Goal: Information Seeking & Learning: Learn about a topic

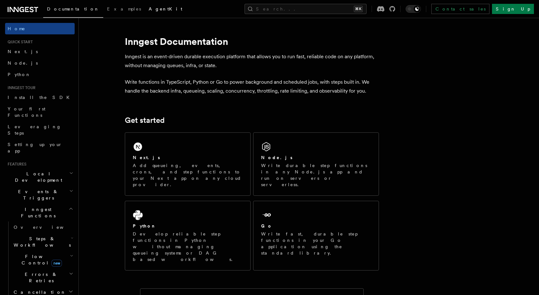
click at [145, 6] on link "AgentKit" at bounding box center [165, 9] width 41 height 15
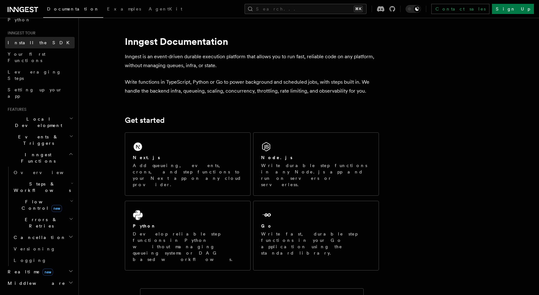
scroll to position [56, 0]
click at [64, 176] on h2 "Steps & Workflows" at bounding box center [43, 185] width 64 height 18
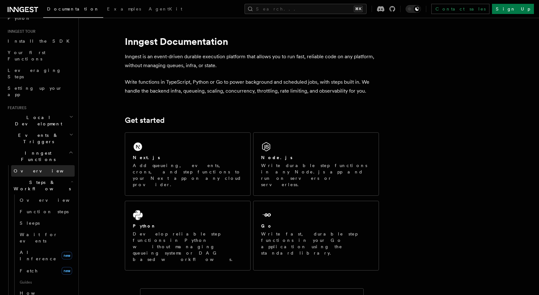
click at [26, 165] on link "Overview" at bounding box center [43, 170] width 64 height 11
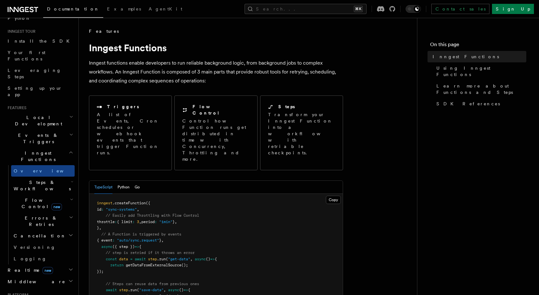
click at [157, 68] on p "Inngest functions enable developers to run reliable background logic, from back…" at bounding box center [216, 71] width 254 height 27
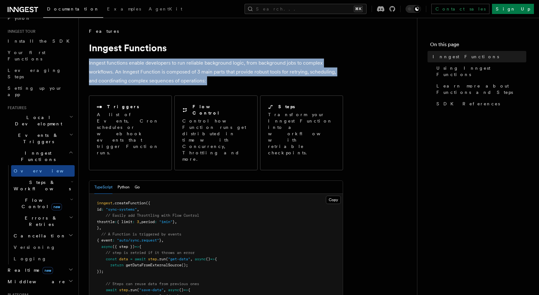
click at [71, 179] on icon "button" at bounding box center [72, 181] width 3 height 5
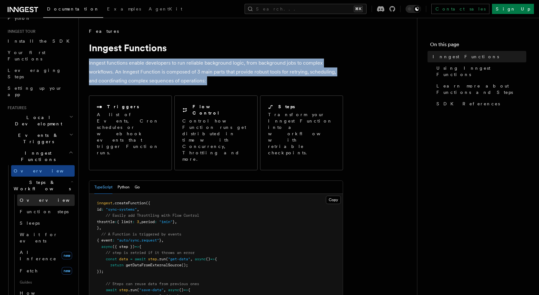
click at [54, 194] on link "Overview" at bounding box center [46, 199] width 58 height 11
